Goal: Task Accomplishment & Management: Use online tool/utility

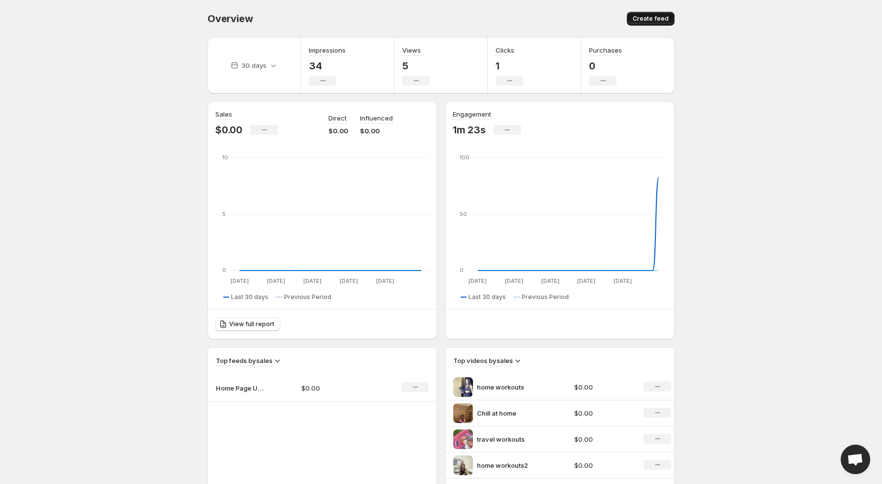
click at [646, 19] on span "Create feed" at bounding box center [651, 19] width 36 height 8
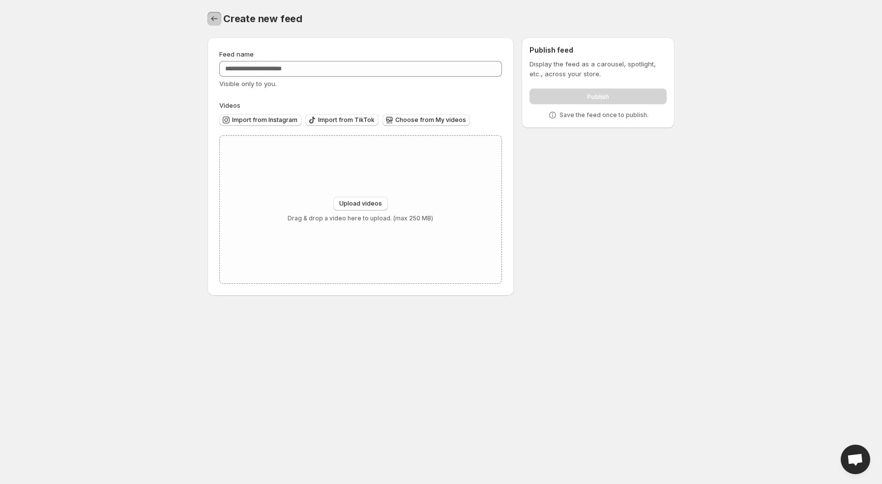
click at [211, 18] on icon "Settings" at bounding box center [215, 19] width 10 height 10
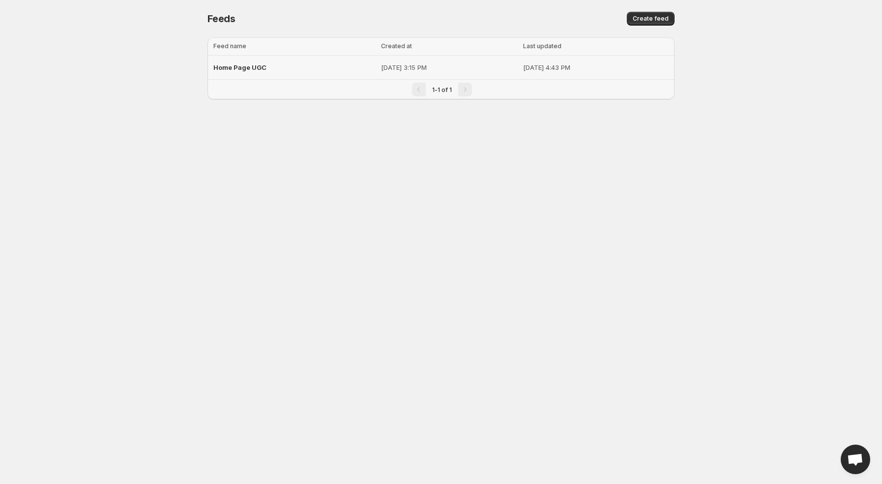
click at [262, 63] on span "Home Page UGC" at bounding box center [239, 67] width 53 height 8
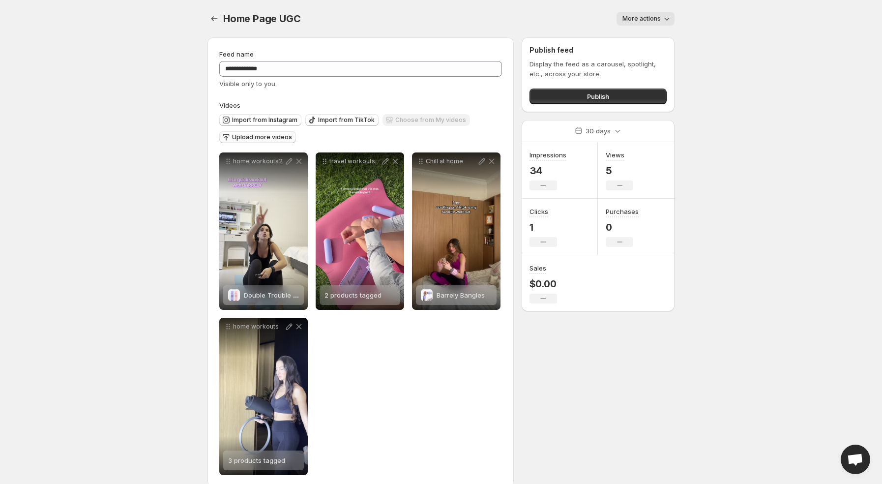
click at [281, 135] on span "Upload more videos" at bounding box center [262, 137] width 60 height 8
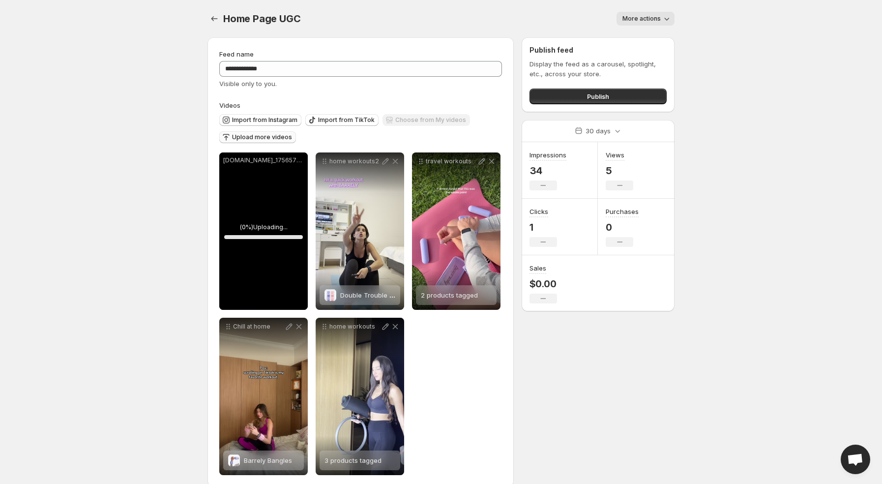
scroll to position [15, 0]
